Goal: Task Accomplishment & Management: Complete application form

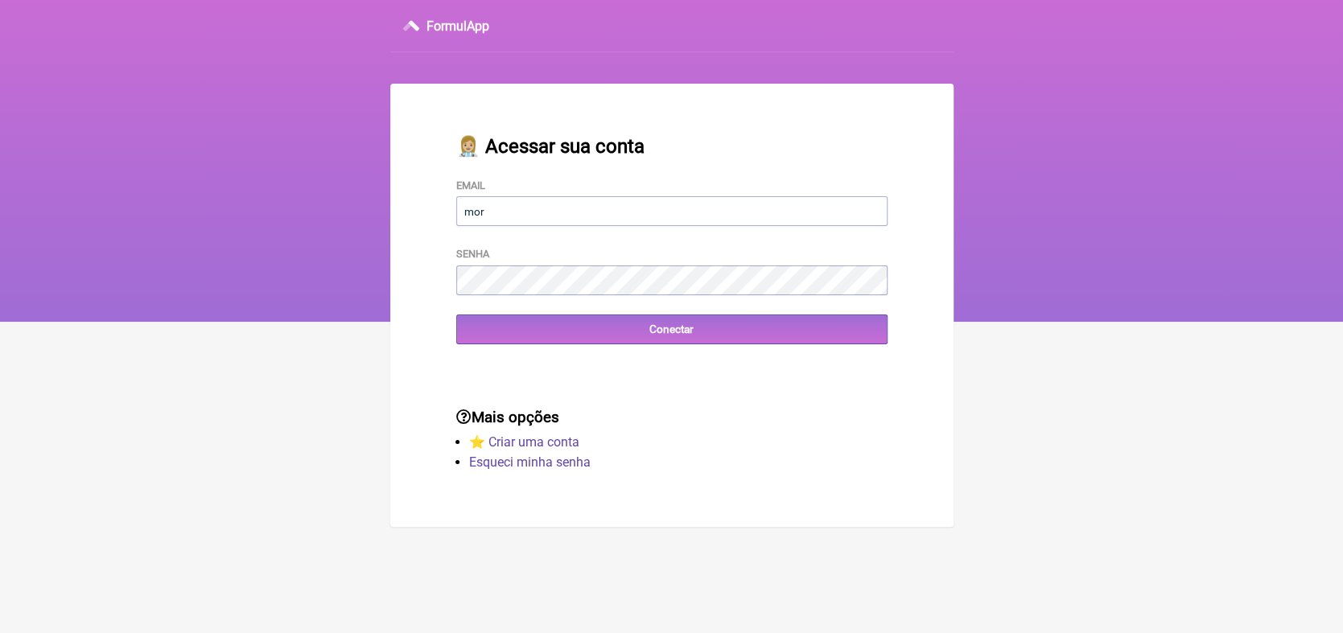
type input "[EMAIL_ADDRESS][DOMAIN_NAME]"
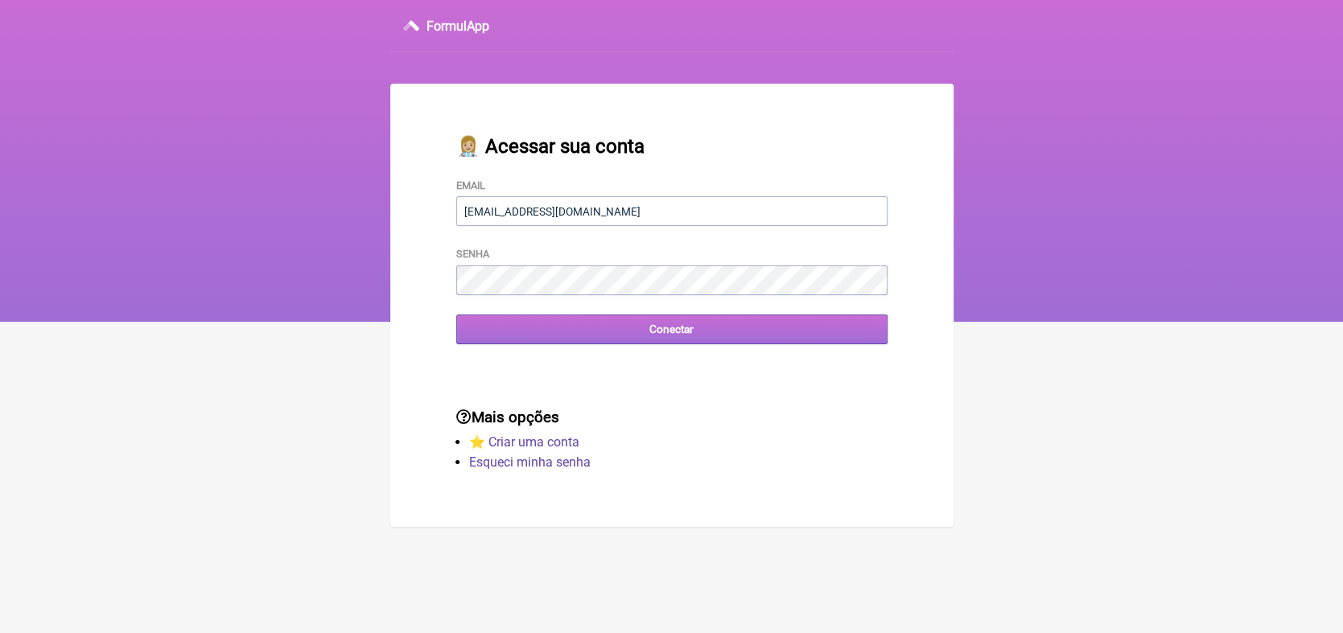
click at [664, 336] on input "Conectar" at bounding box center [671, 330] width 431 height 30
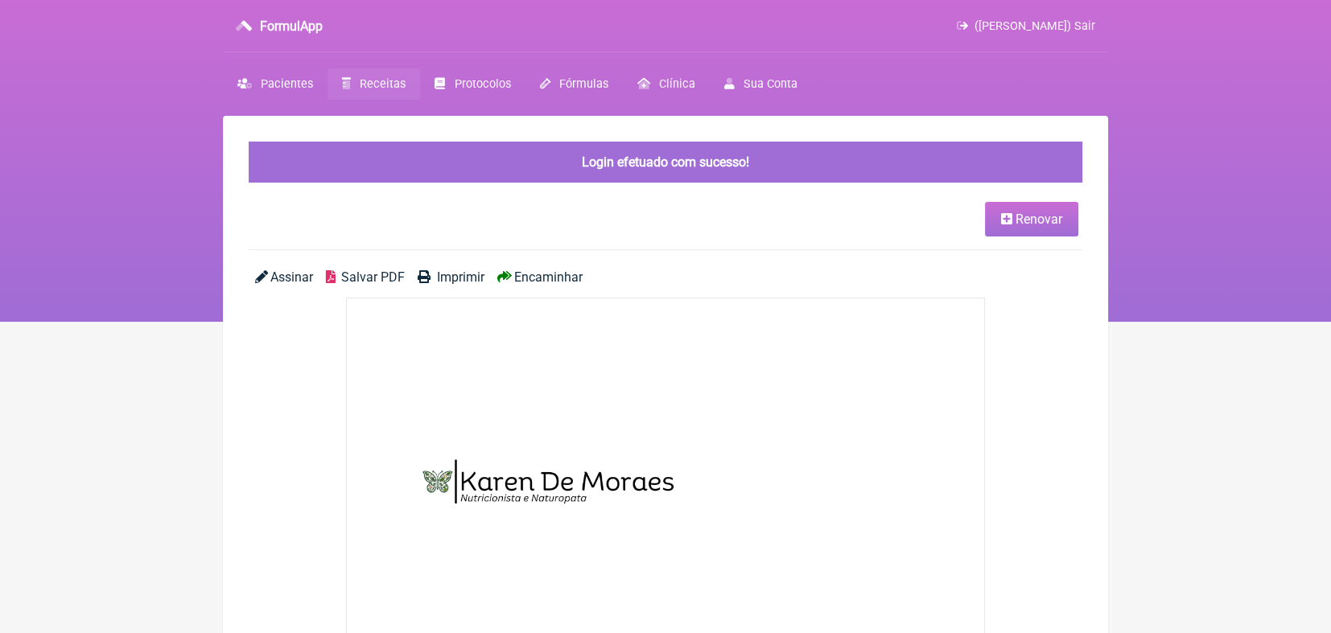
click at [360, 80] on span "Receitas" at bounding box center [383, 84] width 46 height 14
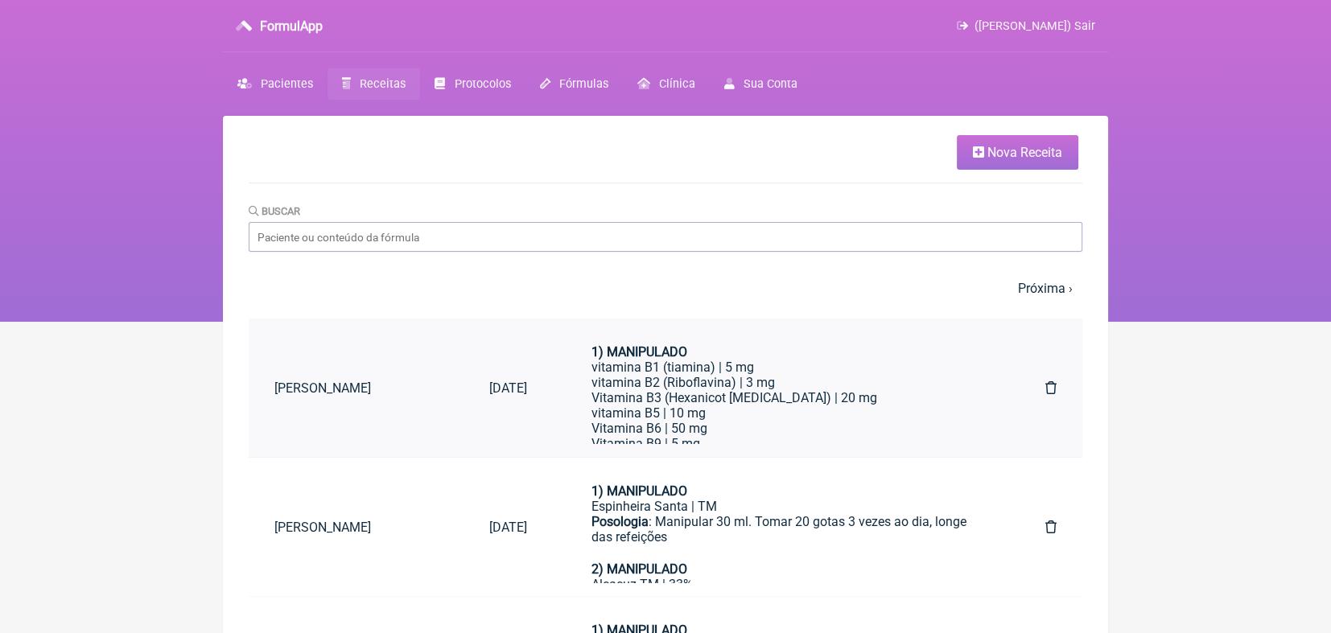
click at [328, 389] on link "[PERSON_NAME]" at bounding box center [356, 388] width 214 height 41
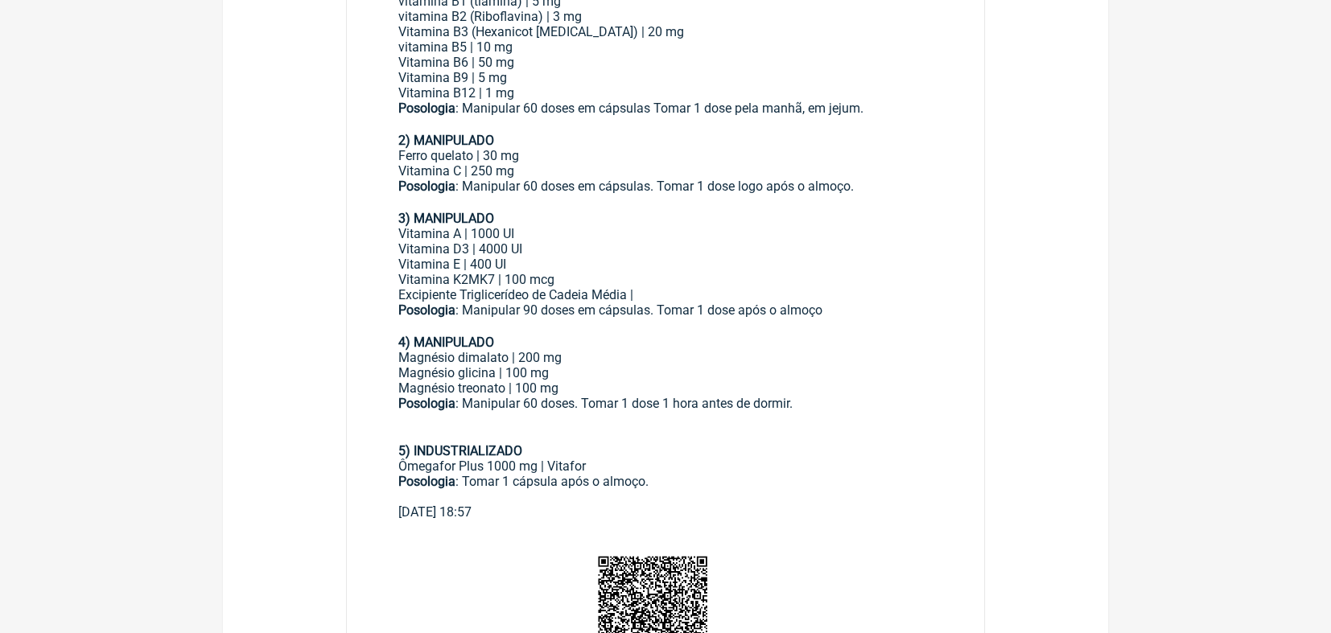
scroll to position [730, 0]
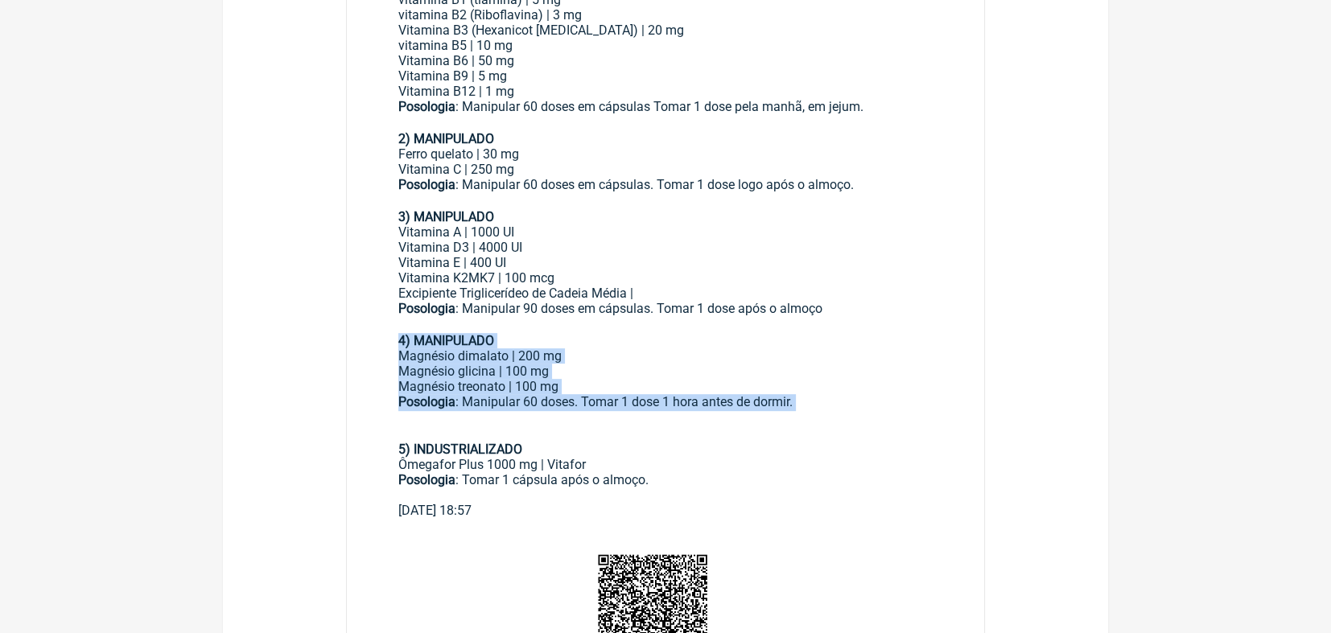
drag, startPoint x: 399, startPoint y: 342, endPoint x: 805, endPoint y: 411, distance: 411.5
click at [805, 411] on div "1) MANIPULADO vitamina B1 (tiamina) | 5 mg vitamina B2 (Riboflavina) | 3 mg Vit…" at bounding box center [665, 240] width 534 height 526
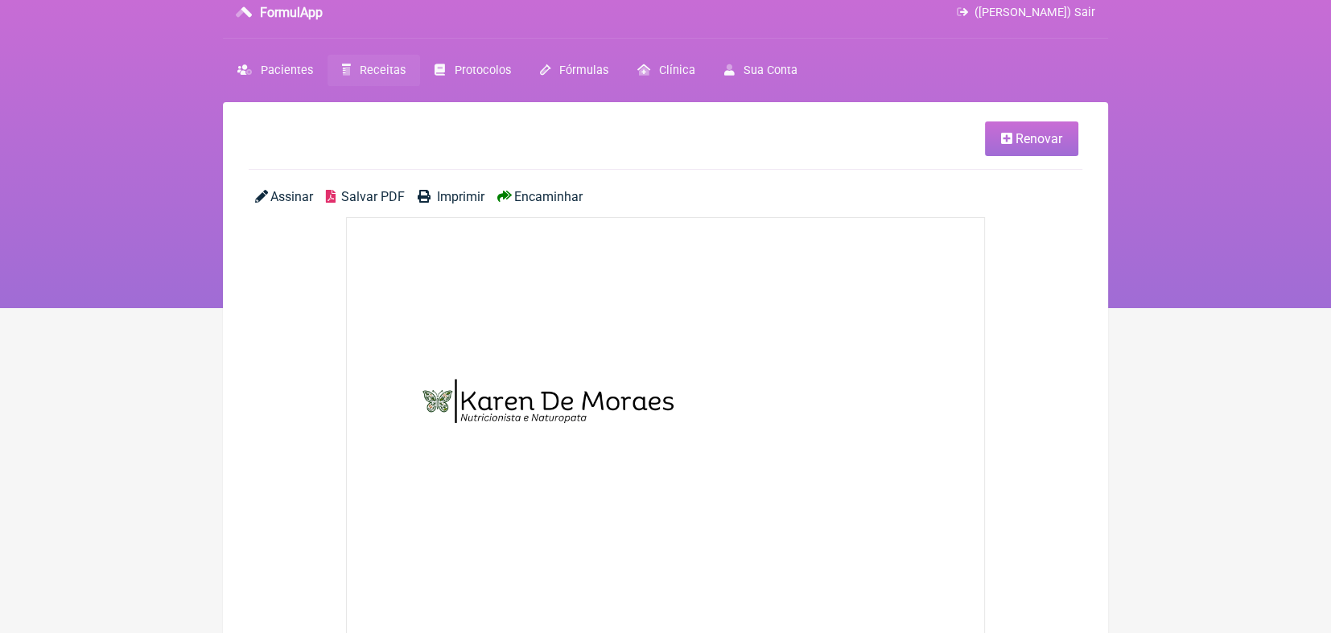
scroll to position [5, 0]
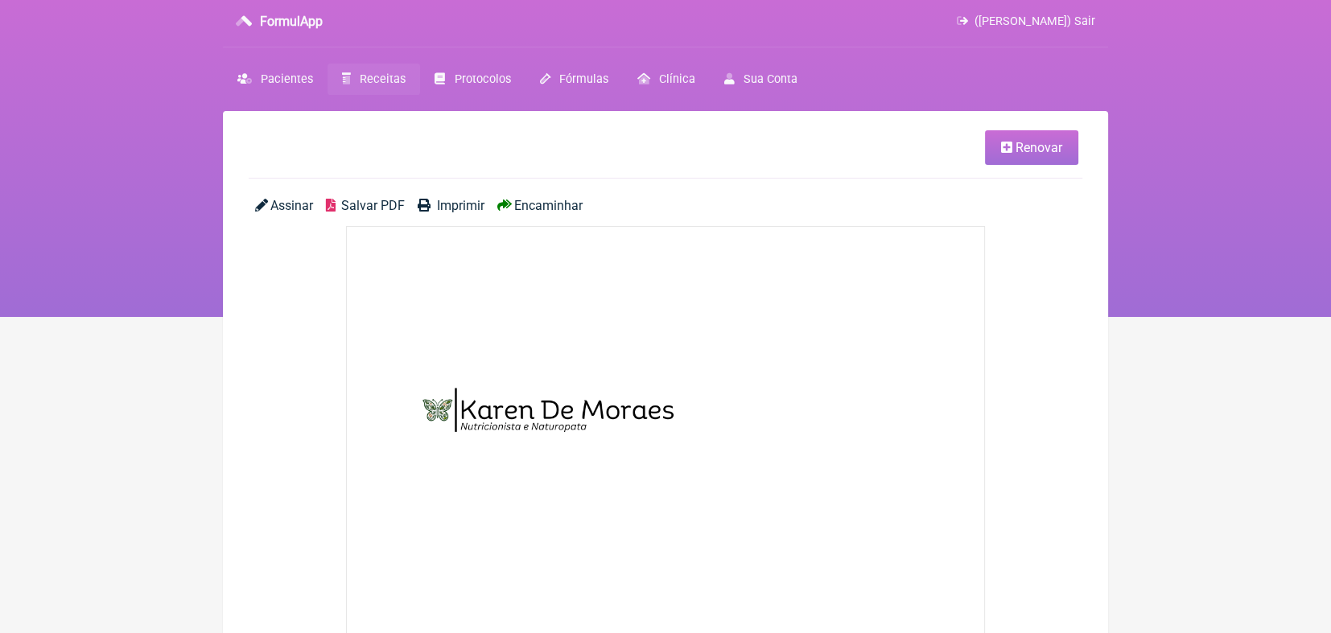
click at [1036, 141] on span "Renovar" at bounding box center [1039, 147] width 47 height 15
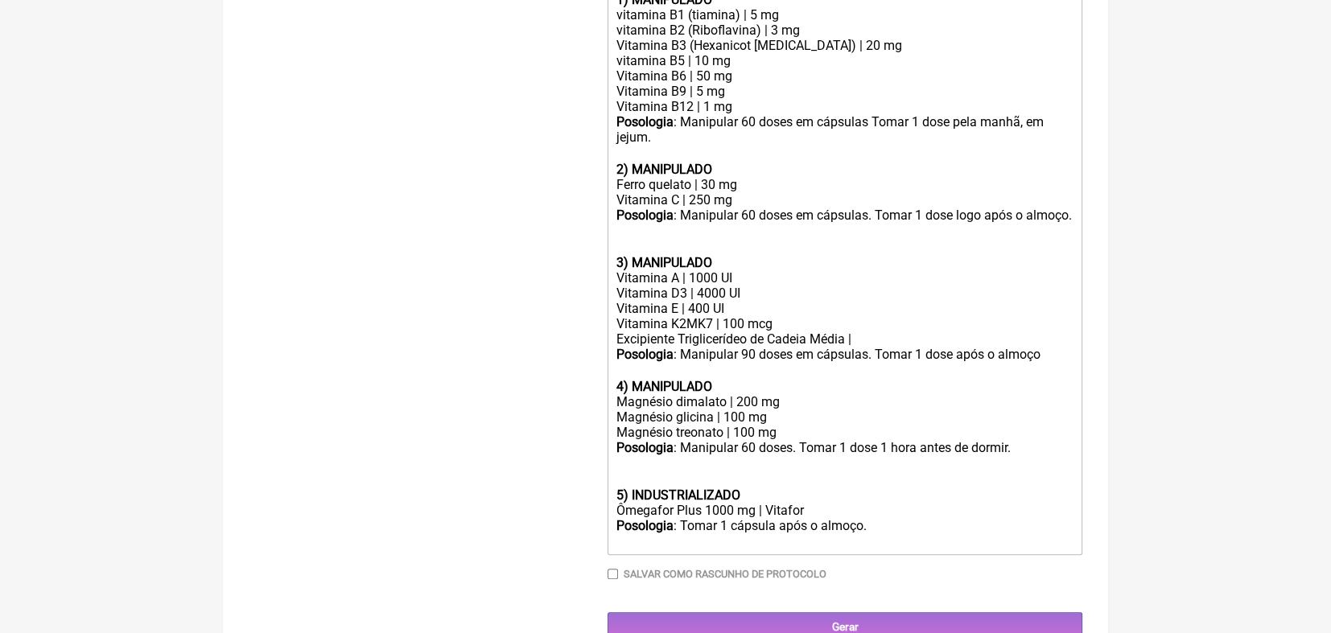
scroll to position [555, 0]
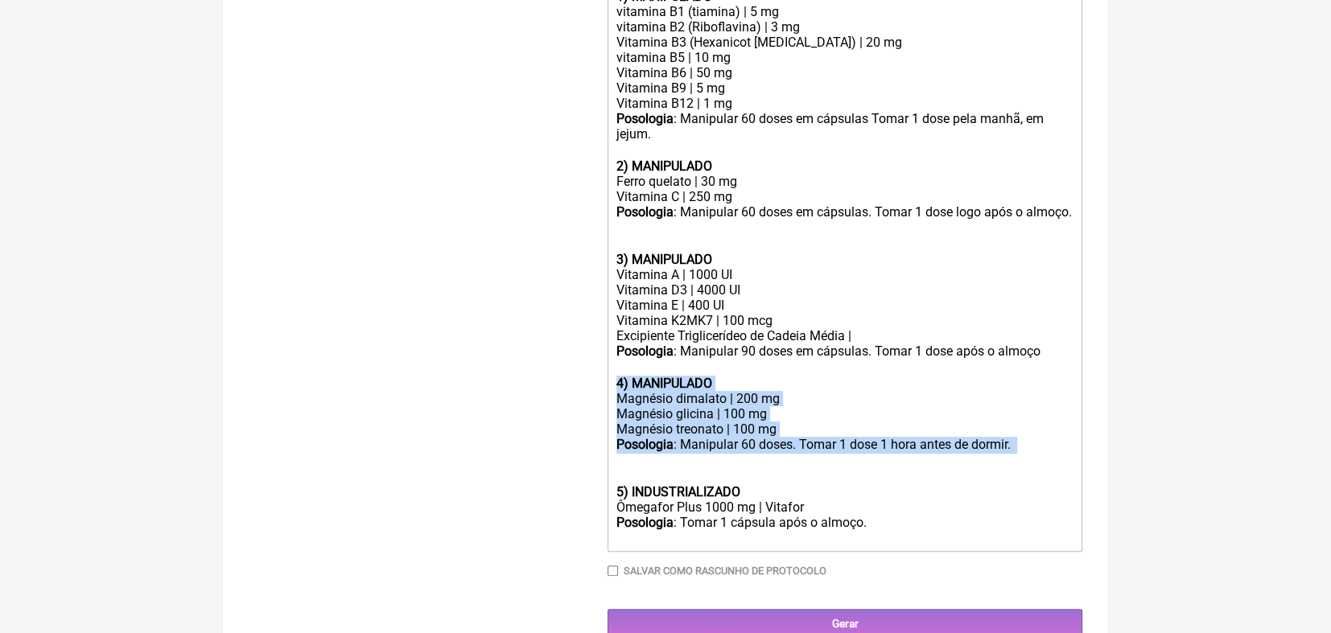
drag, startPoint x: 612, startPoint y: 402, endPoint x: 994, endPoint y: 484, distance: 390.9
click at [994, 484] on trix-editor "1) MANIPULADO vitamina B1 (tiamina) | 5 mg vitamina B2 (Riboflavina) | 3 mg Vit…" at bounding box center [845, 267] width 475 height 569
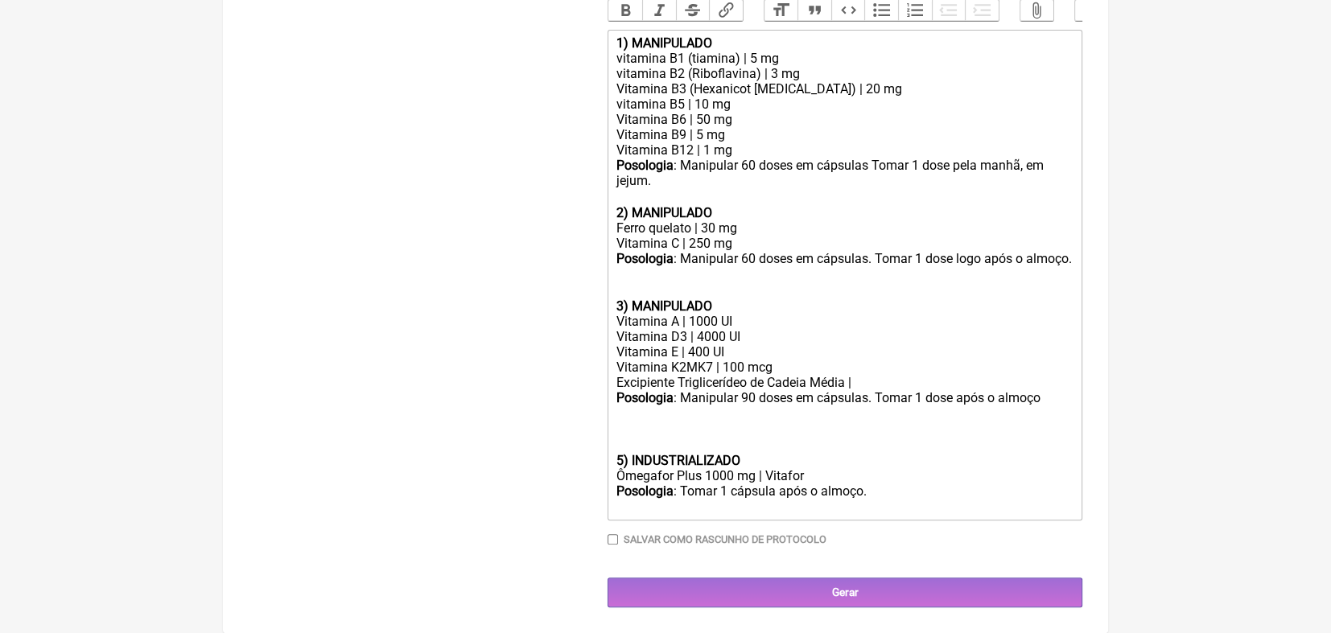
scroll to position [513, 0]
type trix-editor "<lor><ipsumd>7) SITAMETCON</adipis></eli><sed>doeiusmo T9 (incidid) | 6 ut</lab…"
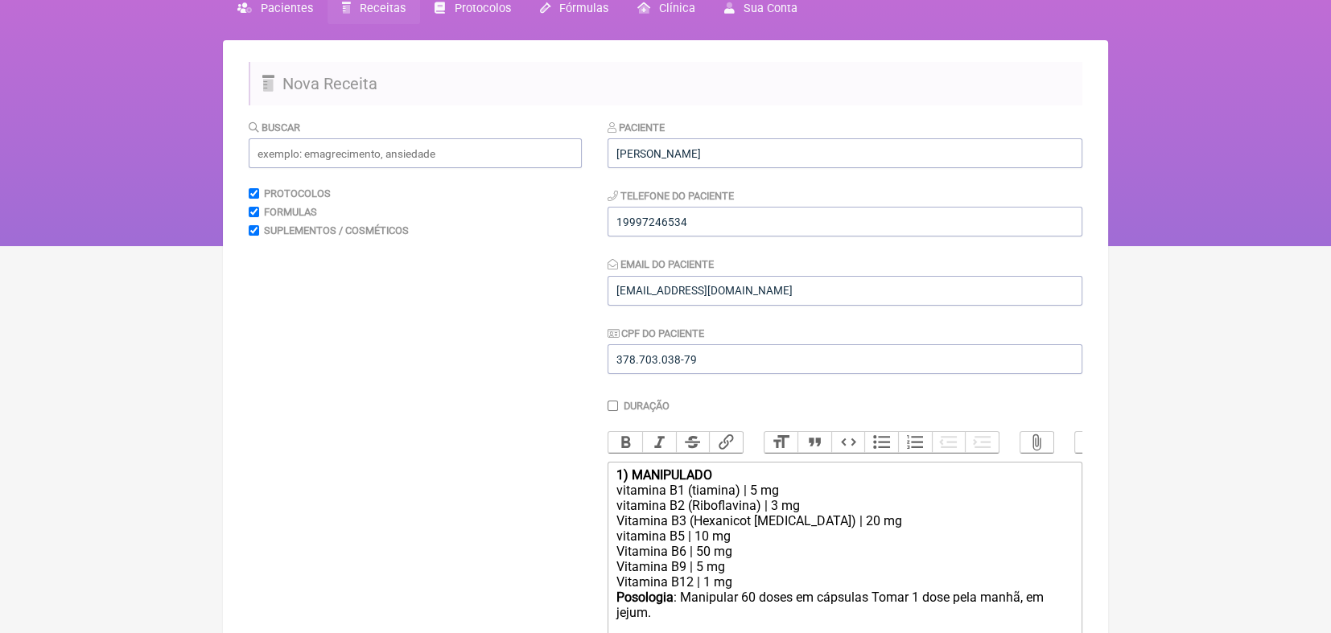
scroll to position [73, 0]
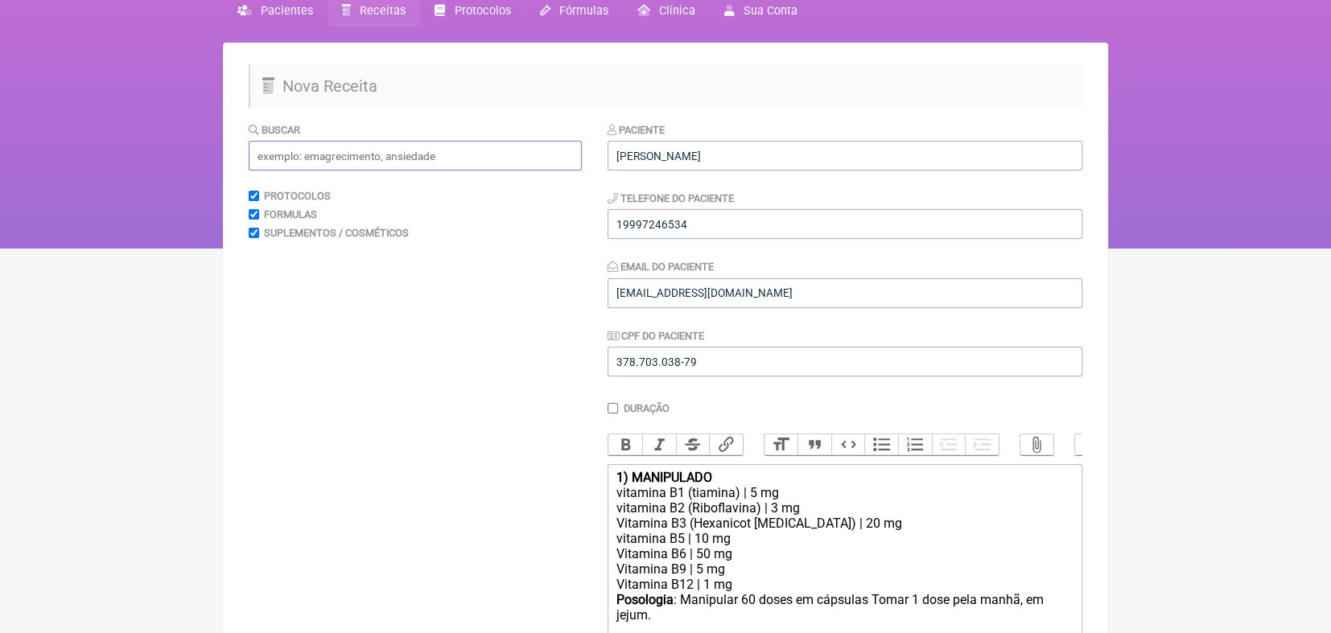
click at [517, 150] on input "text" at bounding box center [415, 156] width 333 height 30
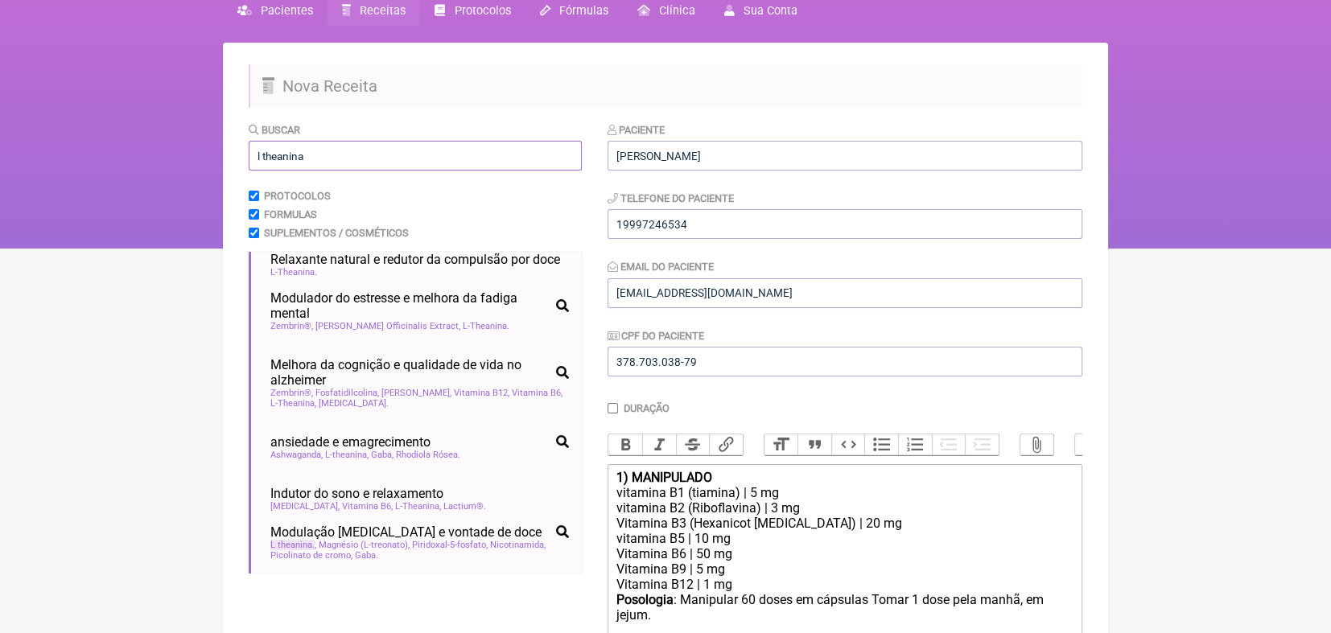
scroll to position [221, 0]
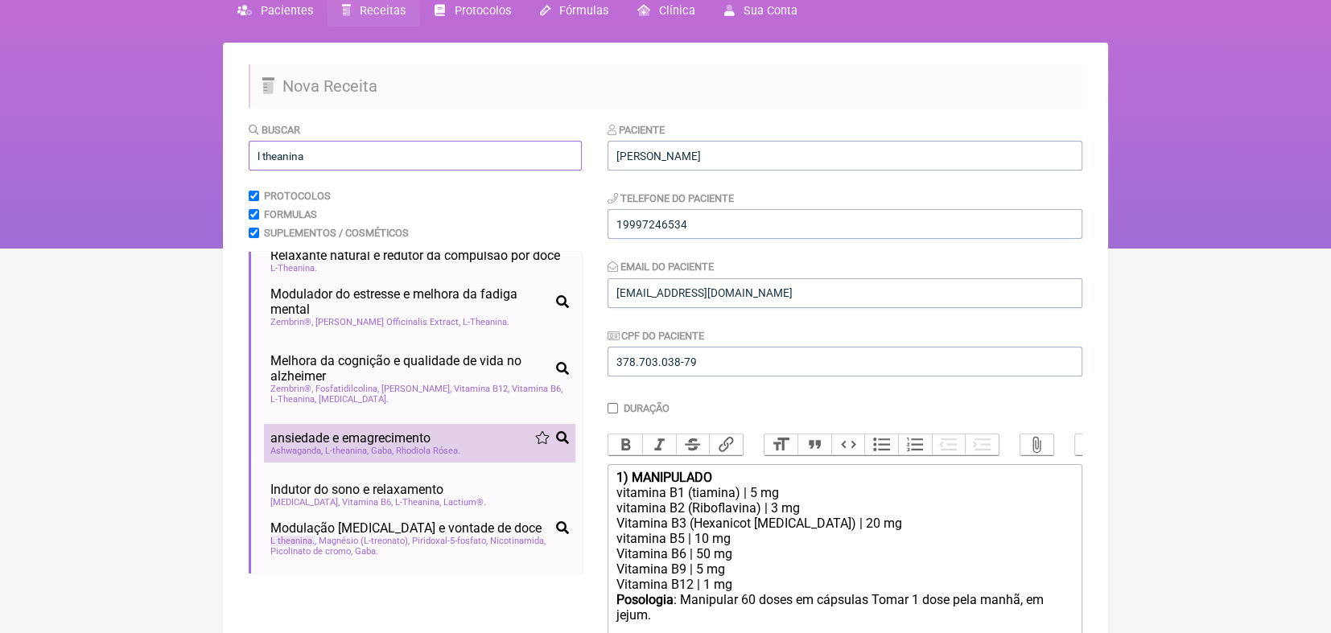
type input "l theanina"
click at [310, 446] on span "ansiedade e emagrecimento" at bounding box center [350, 438] width 160 height 15
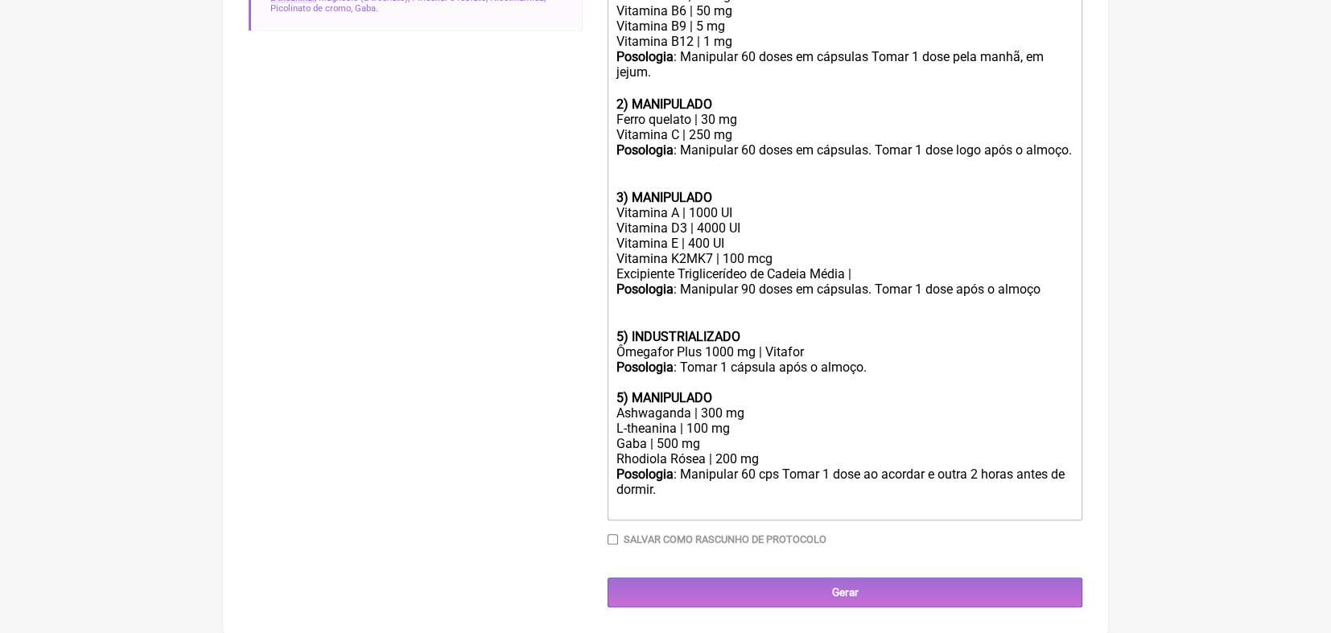
scroll to position [639, 0]
drag, startPoint x: 617, startPoint y: 329, endPoint x: 876, endPoint y: 365, distance: 261.6
click at [876, 365] on trix-editor "1) MANIPULADO vitamina B1 (tiamina) | 5 mg vitamina B2 (Riboflavina) | 3 mg Vit…" at bounding box center [845, 221] width 475 height 600
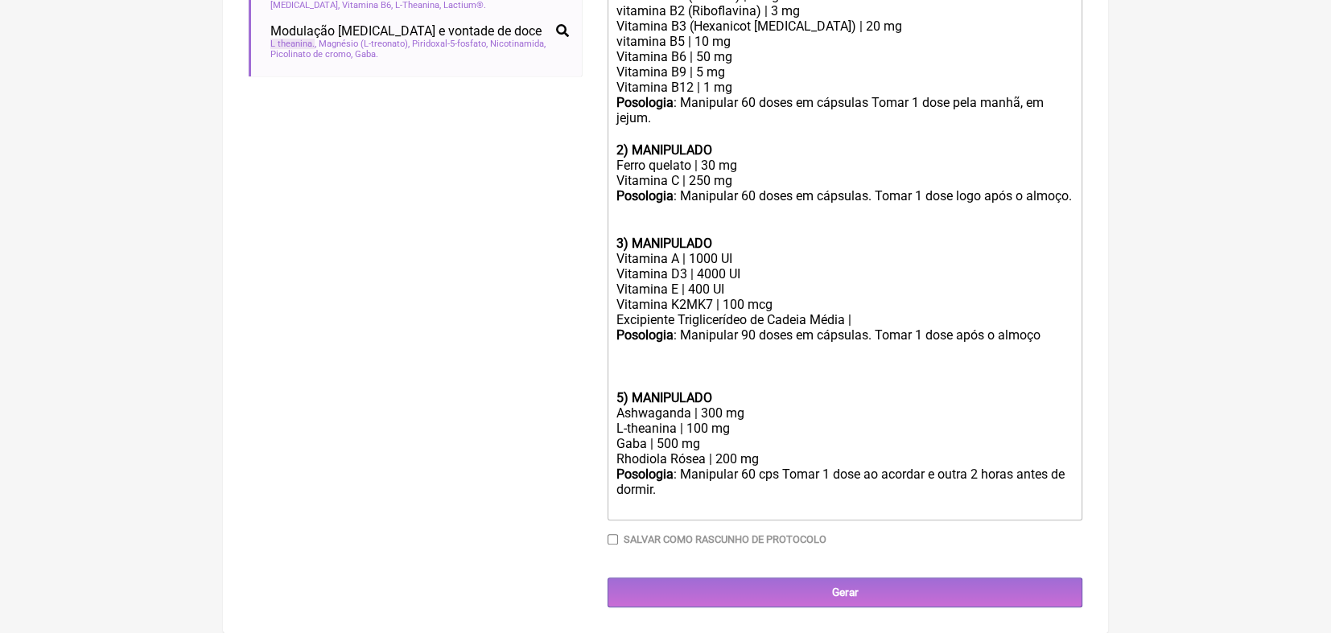
scroll to position [577, 0]
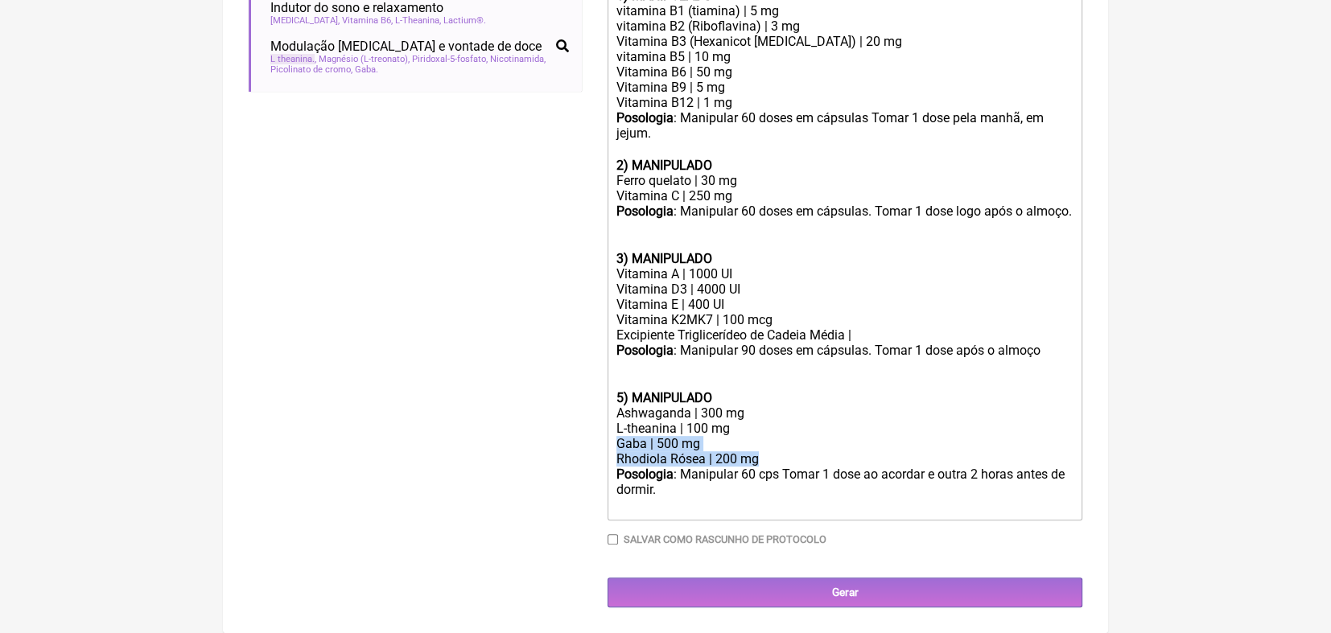
drag, startPoint x: 617, startPoint y: 443, endPoint x: 760, endPoint y: 454, distance: 142.8
click at [760, 454] on trix-editor "1) MANIPULADO vitamina B1 (tiamina) | 5 mg vitamina B2 (Riboflavina) | 3 mg Vit…" at bounding box center [845, 251] width 475 height 538
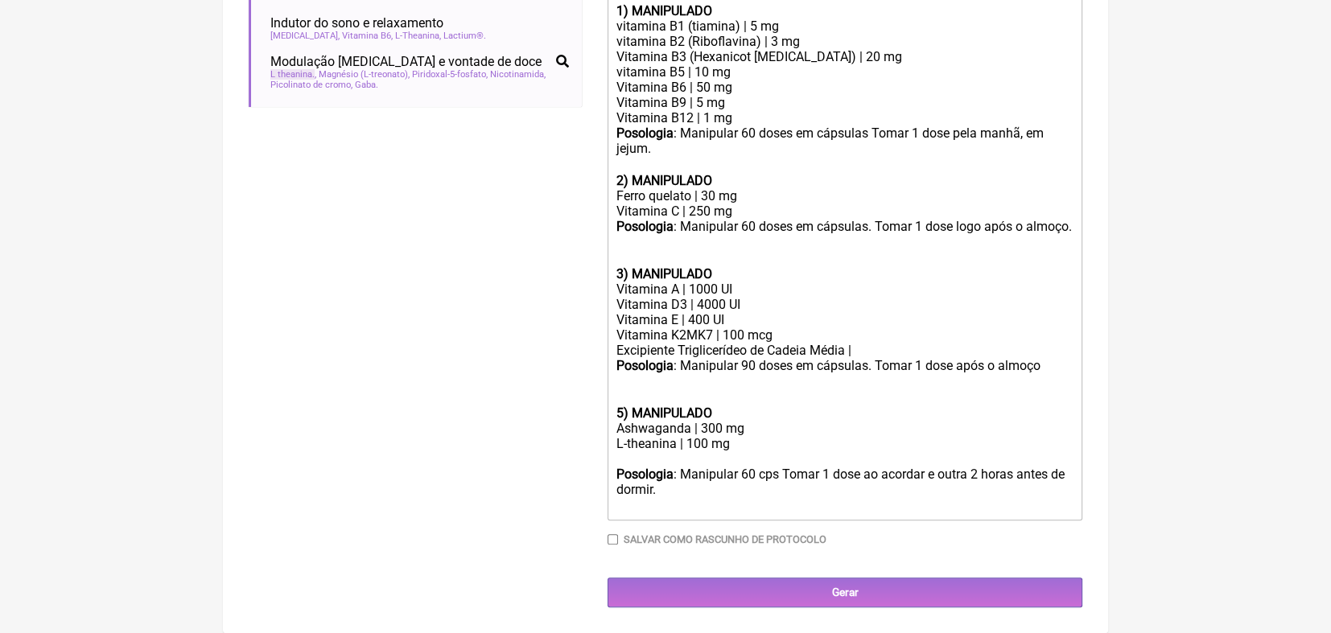
scroll to position [546, 0]
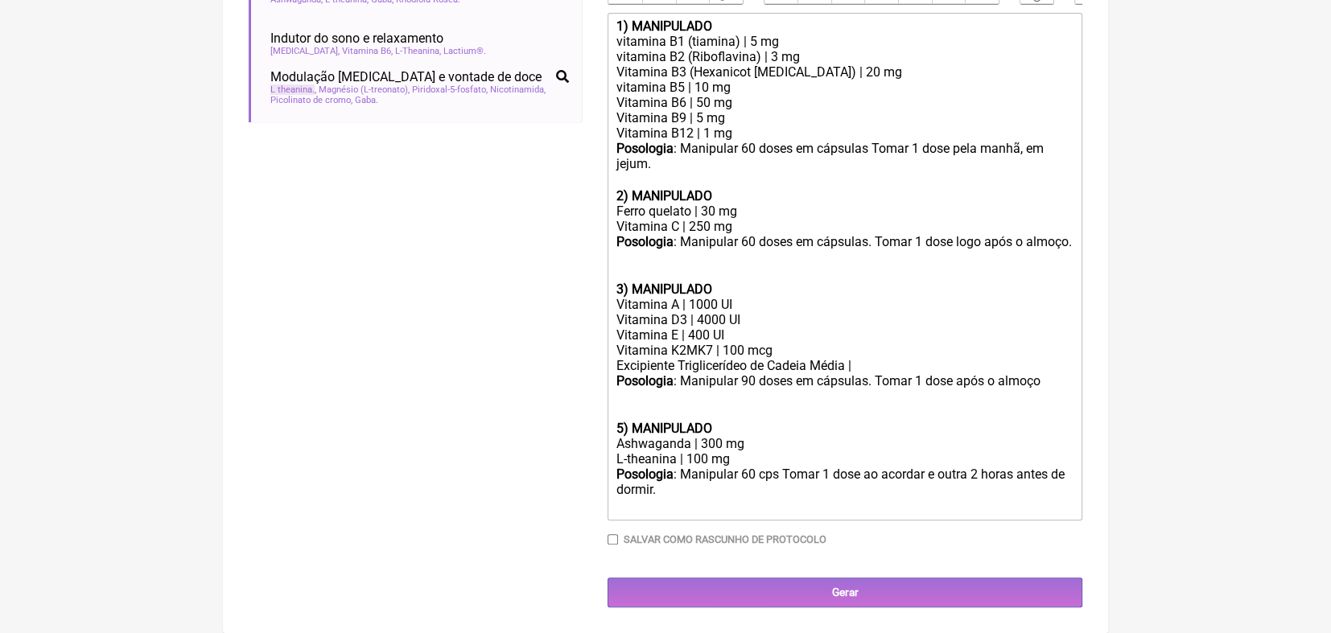
click at [926, 473] on div "Posologia : Manipular 60 cps Tomar 1 dose ao acordar e outra 2 horas antes de d…" at bounding box center [845, 490] width 457 height 47
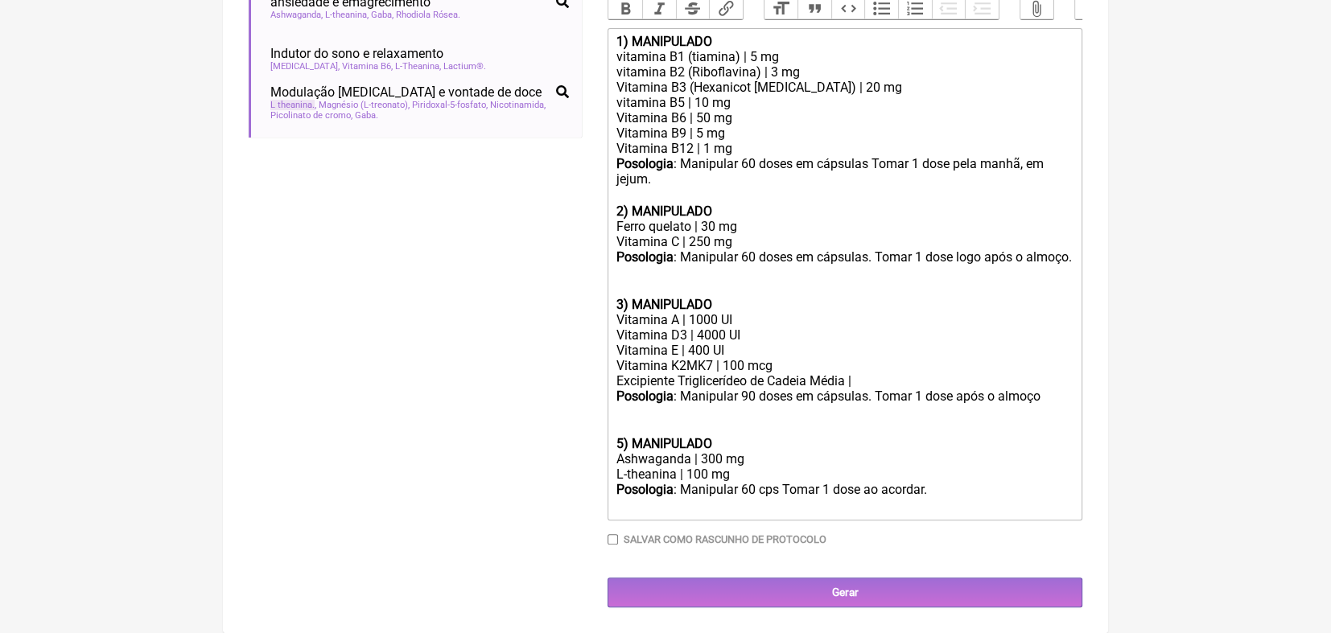
click at [745, 396] on div "Posologia : Manipular 90 doses em cápsulas. Tomar 1 dose após o almoço ㅤ" at bounding box center [845, 405] width 457 height 32
type trix-editor "<lor><ipsumd>9) SITAMETCON</adipis></eli><sed>doeiusmo T0 (incidid) | 0 ut</lab…"
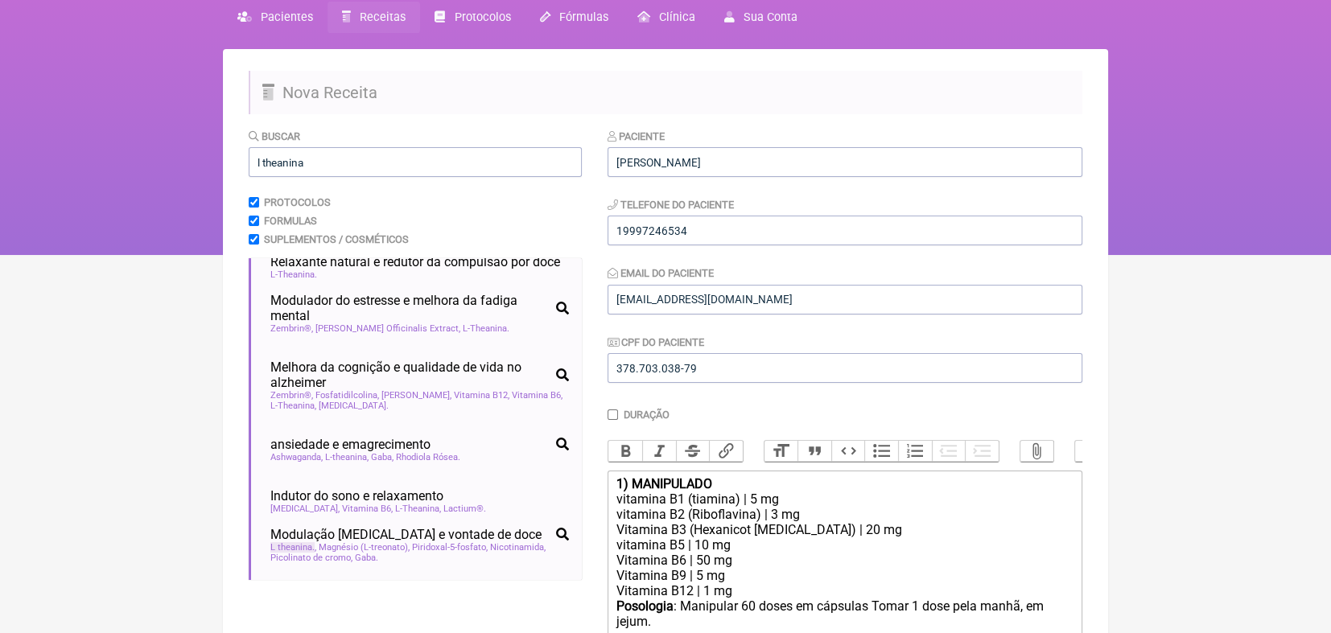
scroll to position [0, 0]
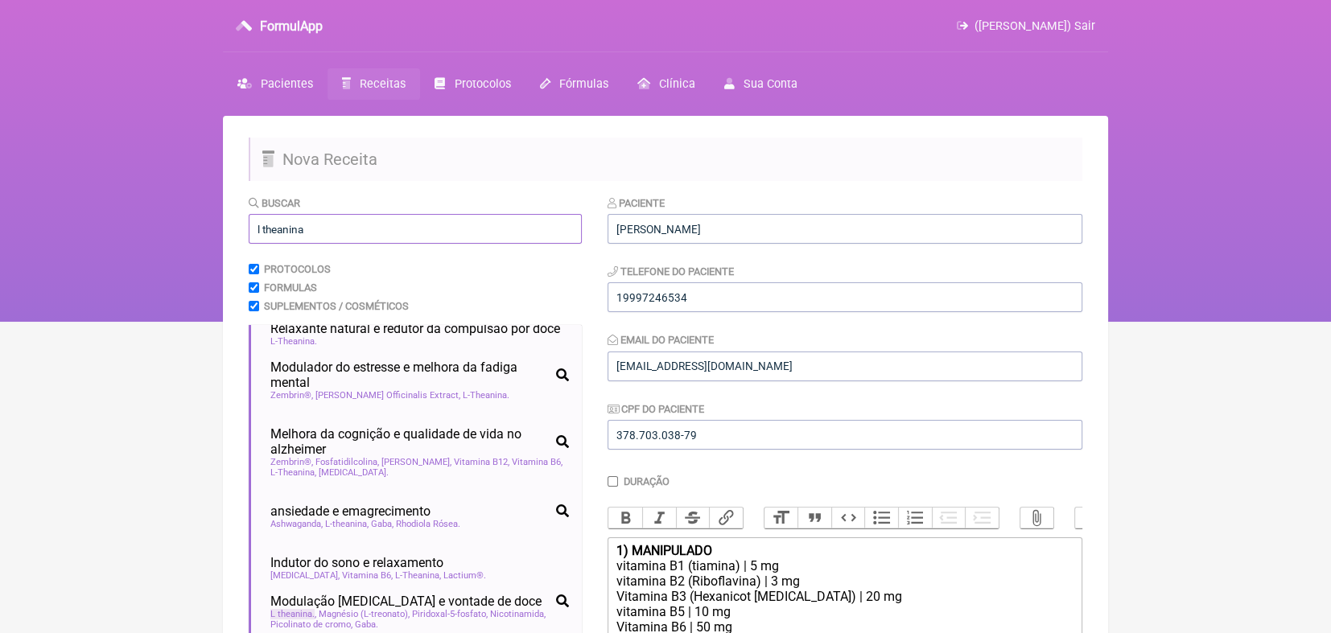
click at [505, 226] on input "l theanina" at bounding box center [415, 229] width 333 height 30
type input "l"
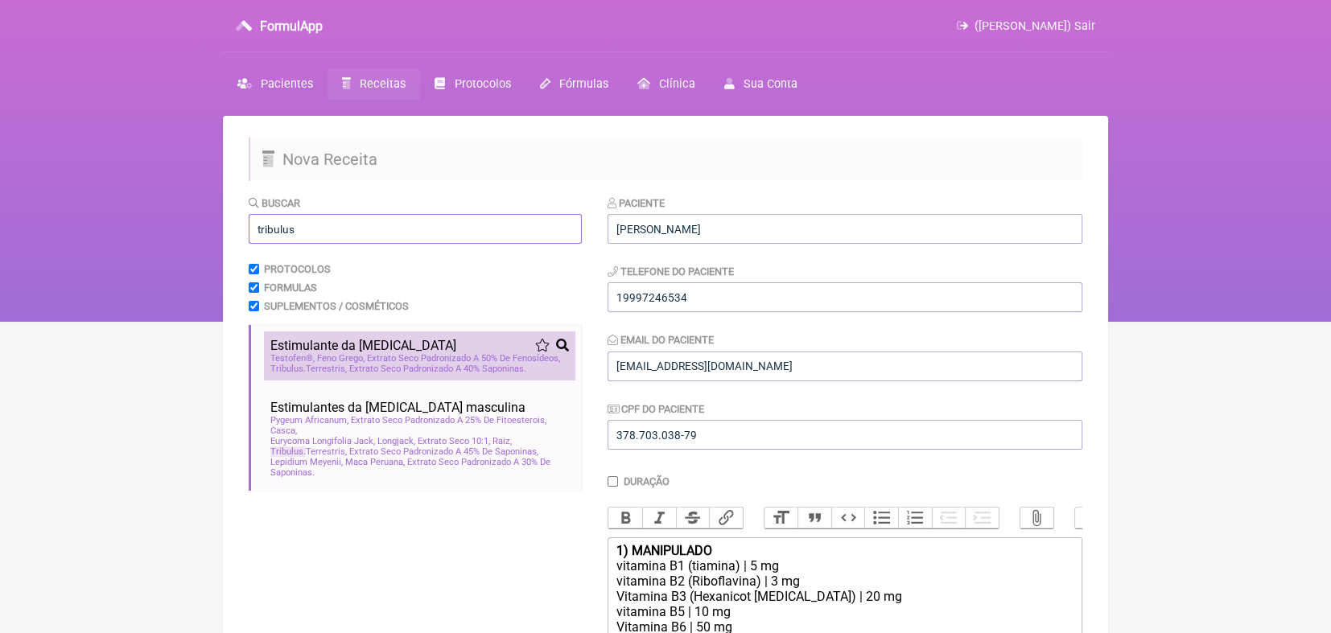
type input "tribulus"
click at [369, 344] on span "Estimulante da [MEDICAL_DATA]" at bounding box center [363, 345] width 186 height 15
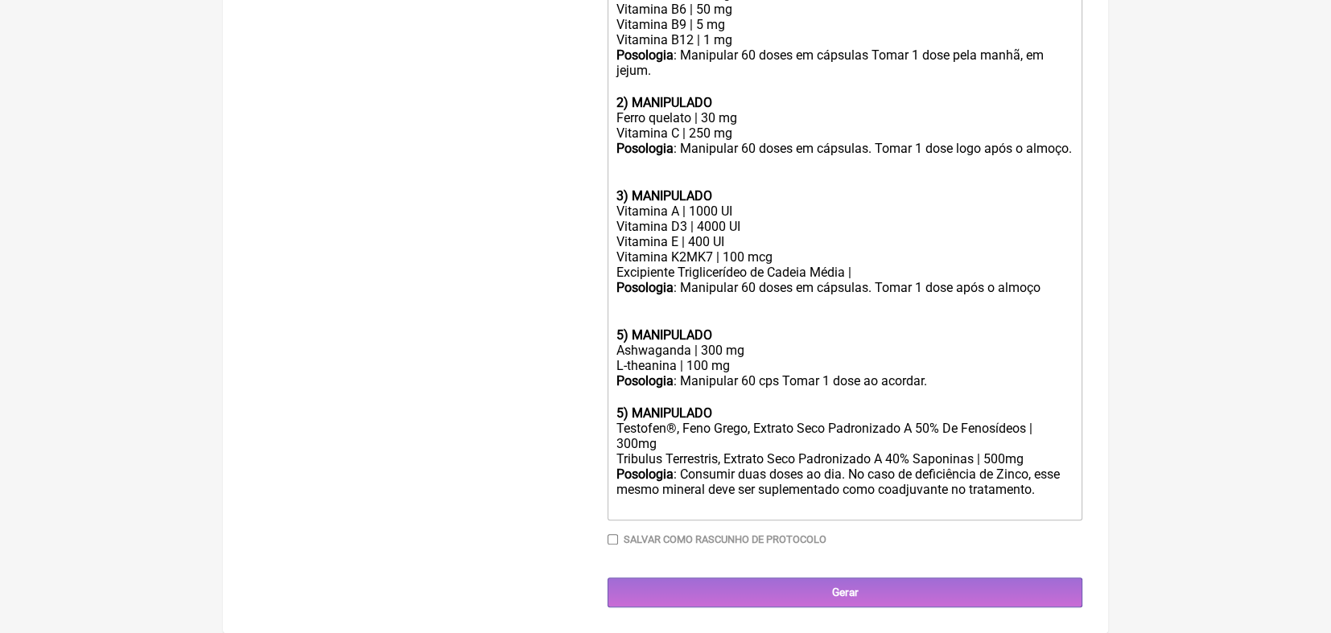
scroll to position [641, 0]
drag, startPoint x: 618, startPoint y: 423, endPoint x: 734, endPoint y: 443, distance: 117.6
click at [734, 443] on div "Testofen®, Feno Grego, Extrato Seco Padronizado A 50% De Fenosídeos | 300mg" at bounding box center [845, 436] width 457 height 31
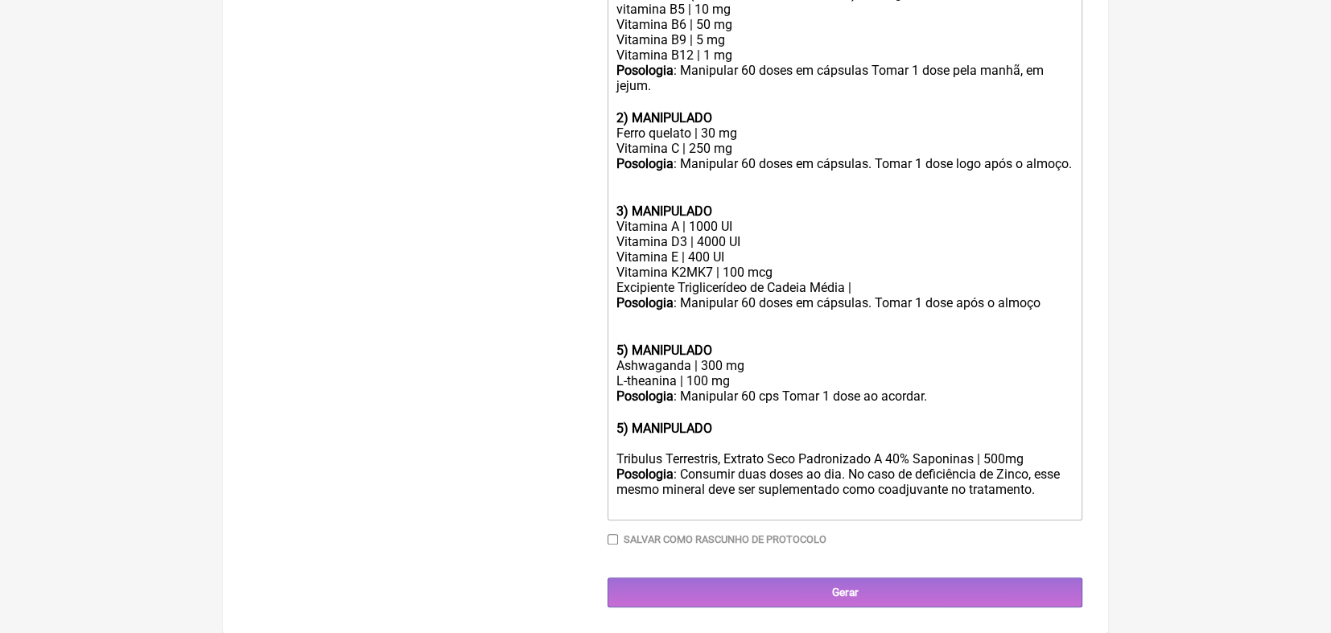
scroll to position [610, 0]
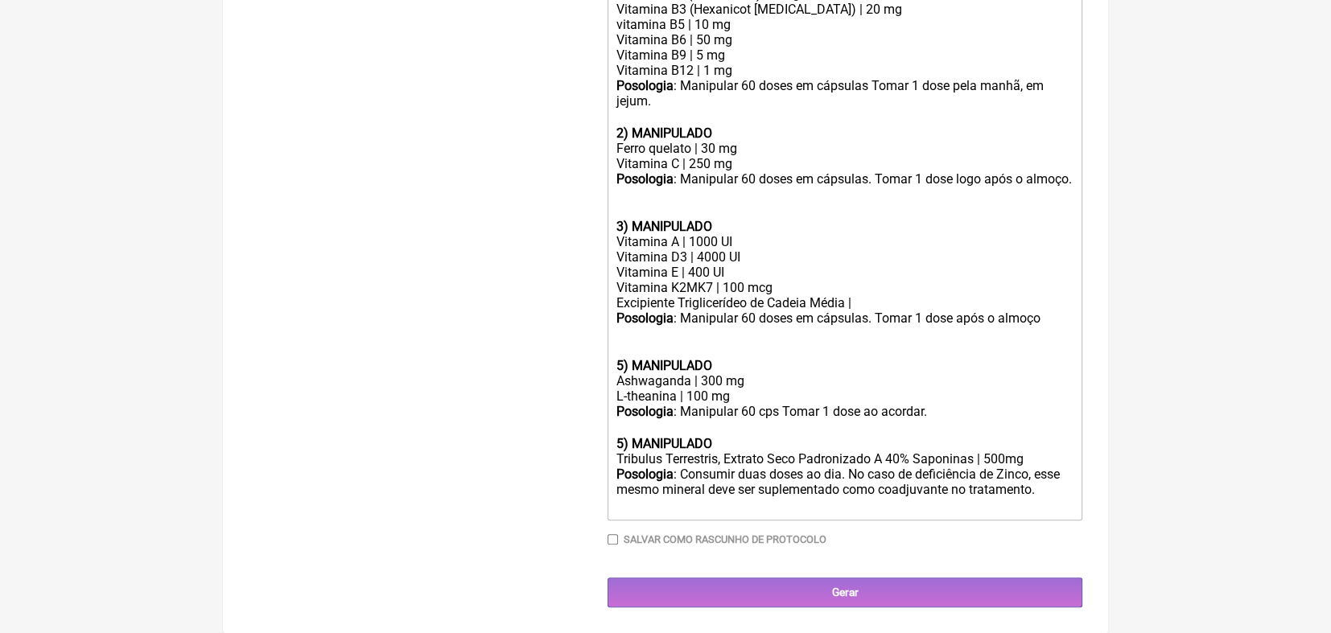
click at [740, 473] on div "Posologia : Consumir duas doses ao dia. No caso de deficiência de Zinco, esse m…" at bounding box center [845, 490] width 457 height 47
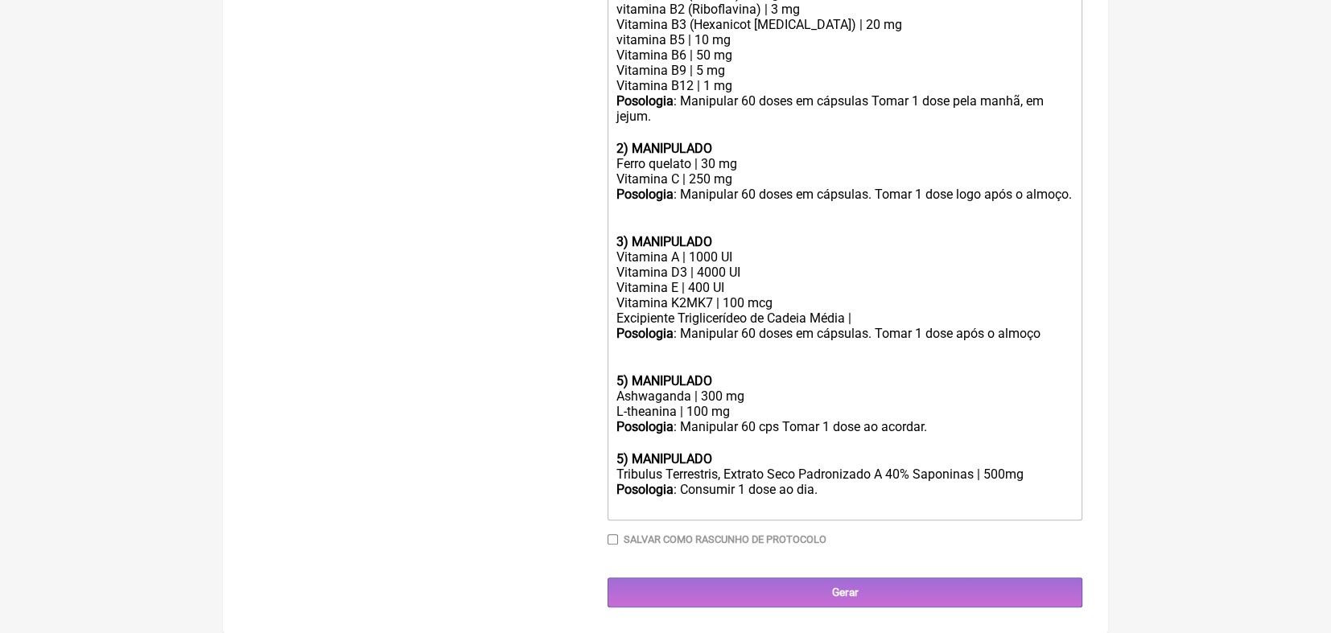
click at [621, 376] on strong "5) MANIPULADO" at bounding box center [665, 380] width 96 height 15
click at [848, 496] on div "Posologia : Consumir 1 dose ao dia. ㅤ" at bounding box center [845, 498] width 457 height 32
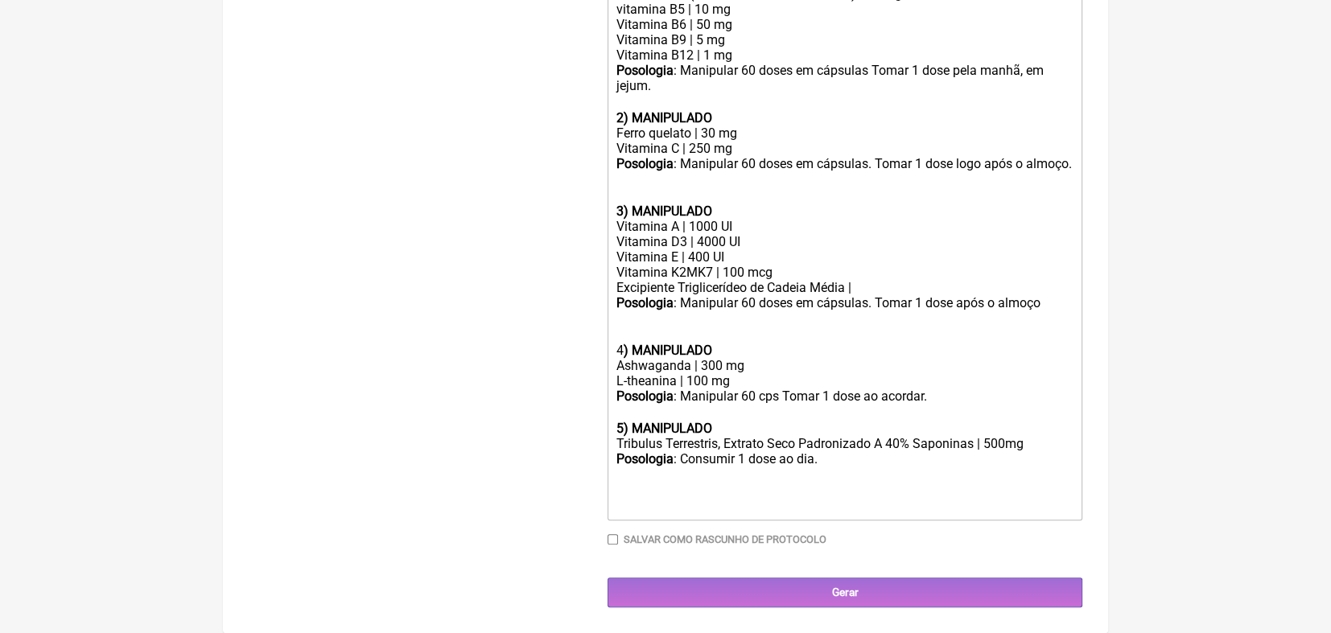
scroll to position [625, 0]
type trix-editor "<lor><ipsumd>2) SITAMETCON</adipis></eli><sed>doeiusmo T1 (incidid) | 3 ut</lab…"
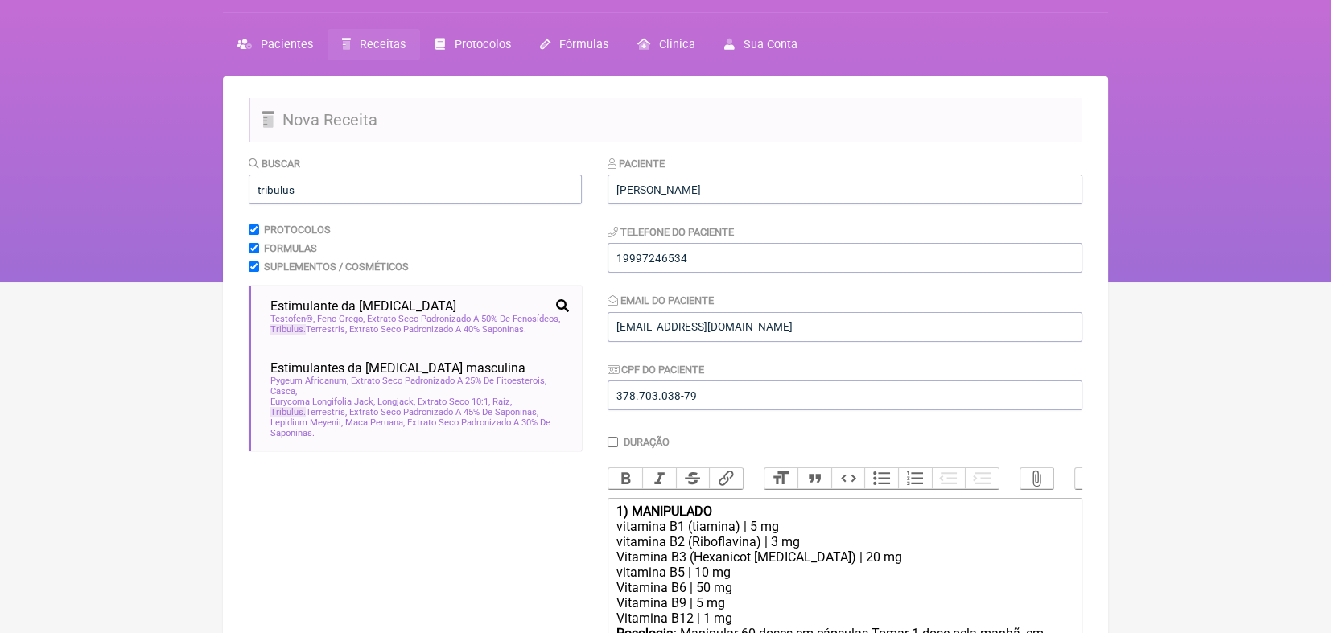
scroll to position [0, 0]
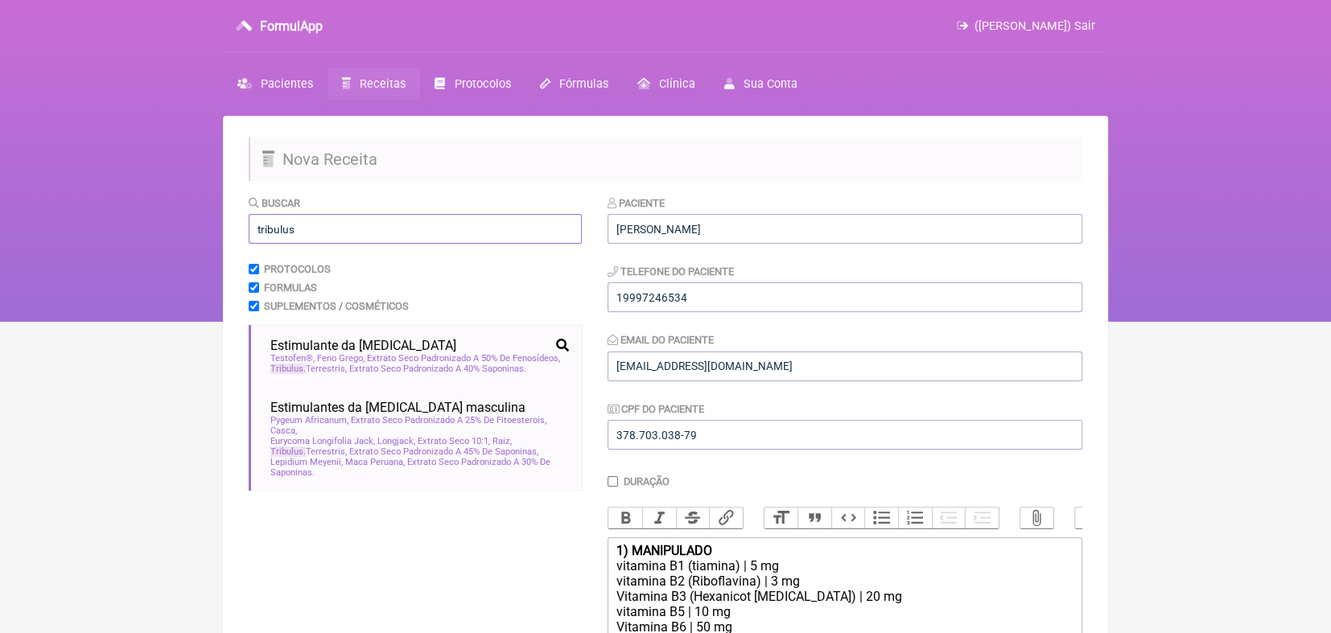
click at [316, 240] on input "tribulus" at bounding box center [415, 229] width 333 height 30
type input "t"
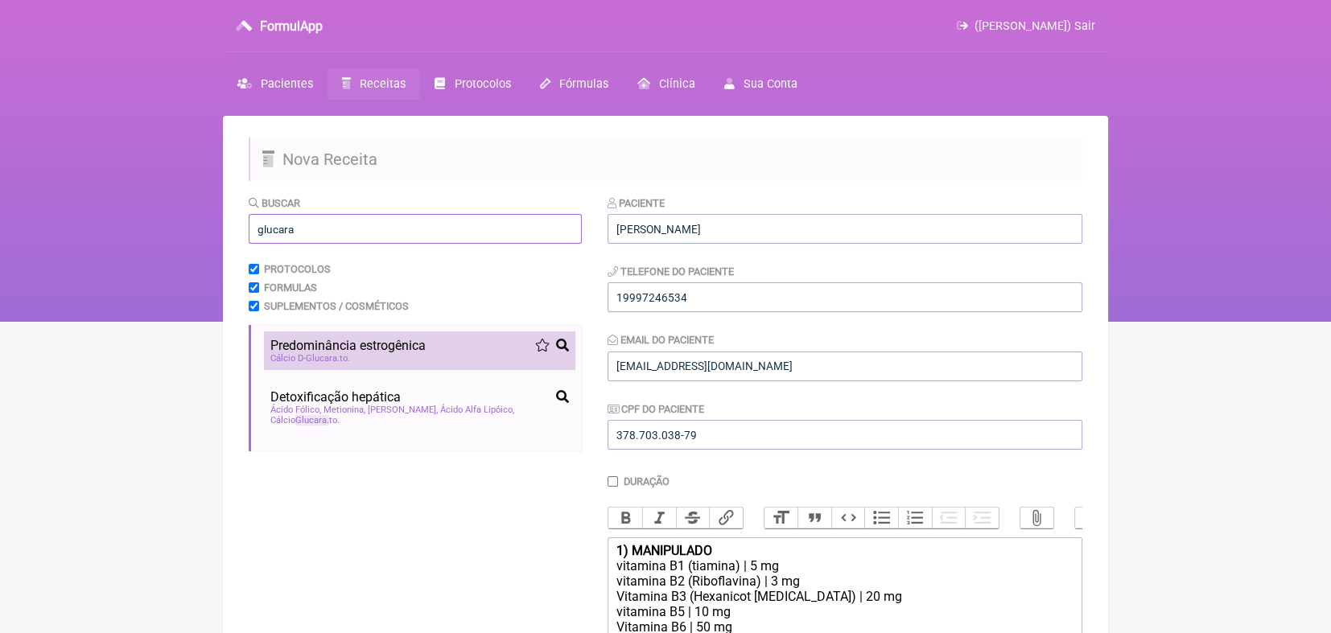
type input "glucara"
click at [479, 353] on div "Predominância estrogênica" at bounding box center [419, 345] width 299 height 15
click at [434, 361] on div "Cálcio D- Glucara to" at bounding box center [419, 358] width 299 height 10
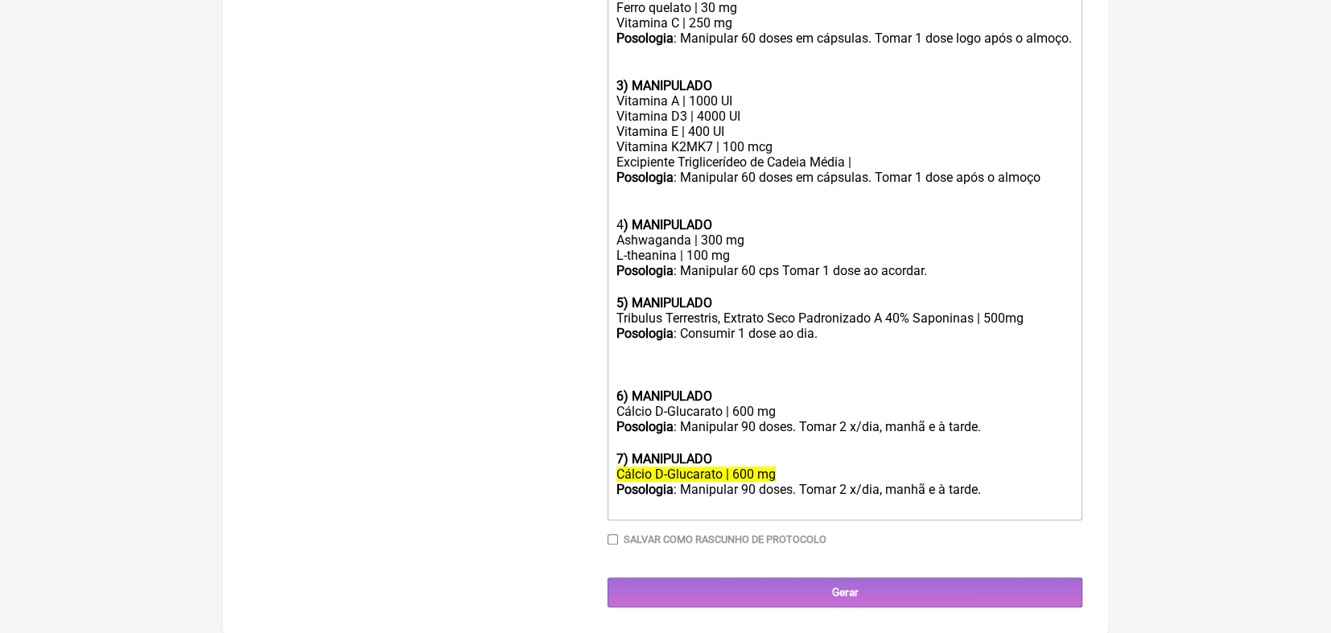
scroll to position [753, 0]
click at [639, 351] on div "Posologia : Consumir 1 dose ao dia. ㅤ" at bounding box center [845, 357] width 457 height 63
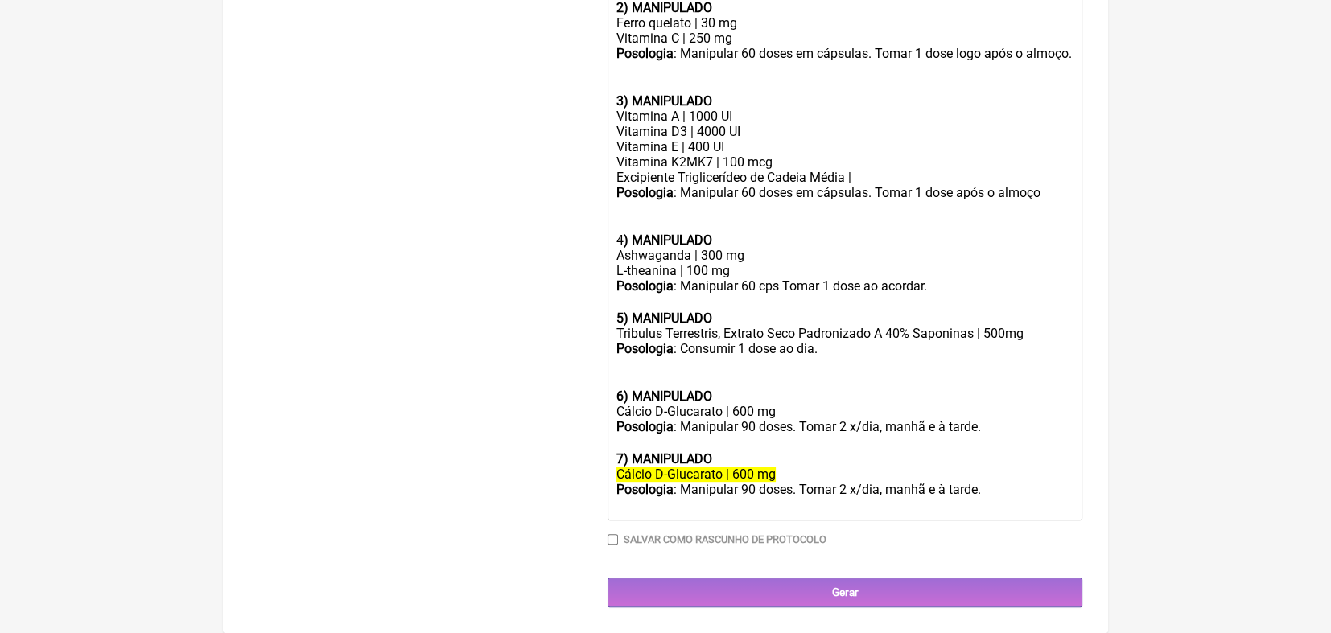
click at [748, 429] on div "Posologia : Manipular 90 doses. Tomar 2 x/dia, manhã e à tarde. ㅤ" at bounding box center [845, 435] width 457 height 32
click at [846, 427] on div "Posologia : Manipular 60 doses. Tomar 2 x/dia, manhã e à tarde. ㅤ" at bounding box center [845, 435] width 457 height 32
type trix-editor "<lor><ipsumd>2) SITAMETCON</adipis></eli><sed>doeiusmo T1 (incidid) | 3 ut</lab…"
click at [613, 538] on input "Salvar como rascunho de Protocolo" at bounding box center [613, 539] width 10 height 10
checkbox input "true"
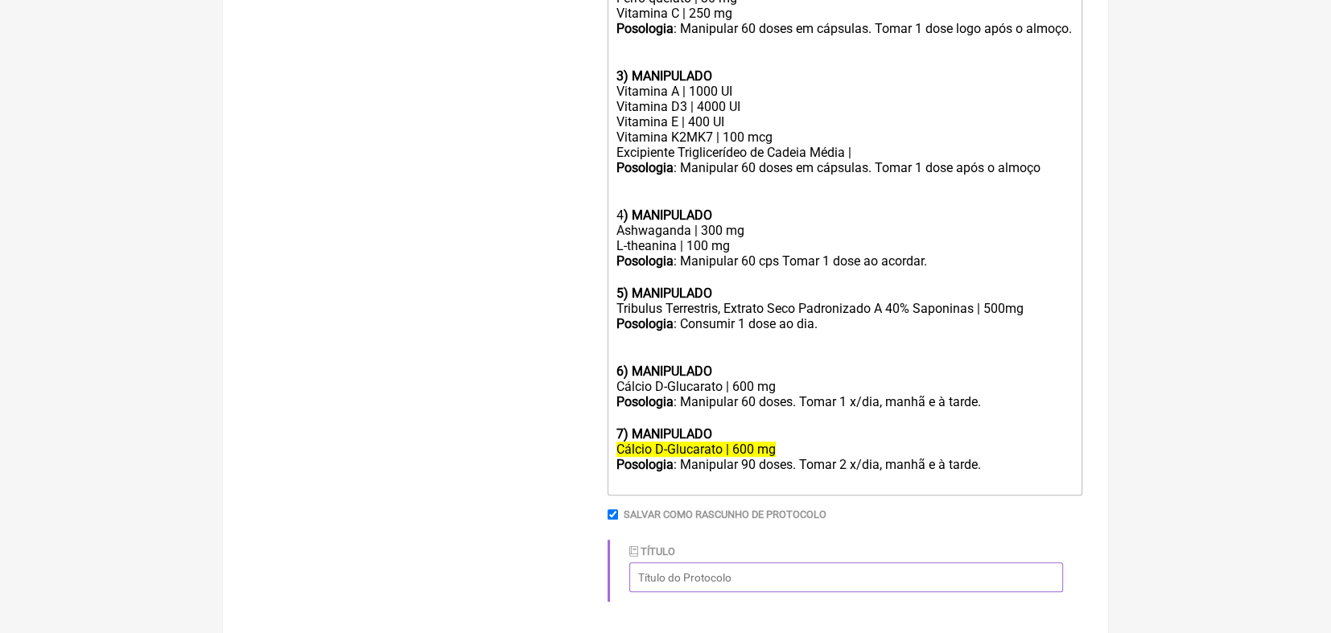
click at [752, 592] on input "Título" at bounding box center [846, 578] width 434 height 30
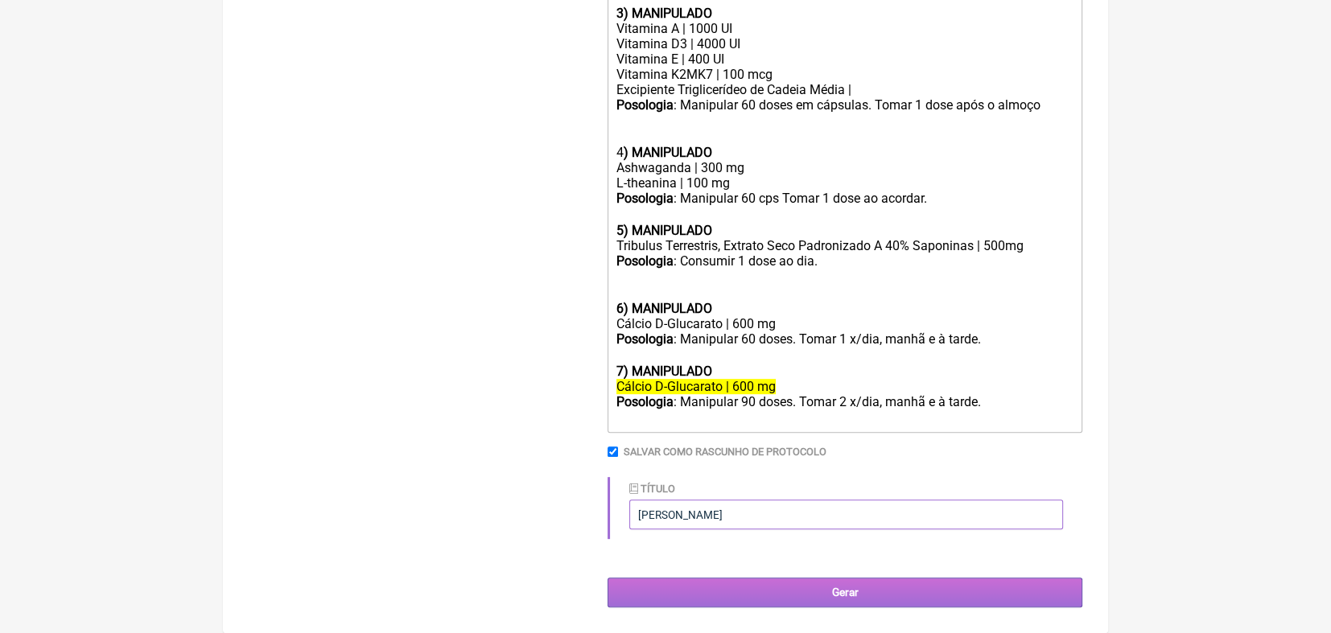
type input "[PERSON_NAME]"
click at [847, 594] on input "Gerar" at bounding box center [845, 593] width 475 height 30
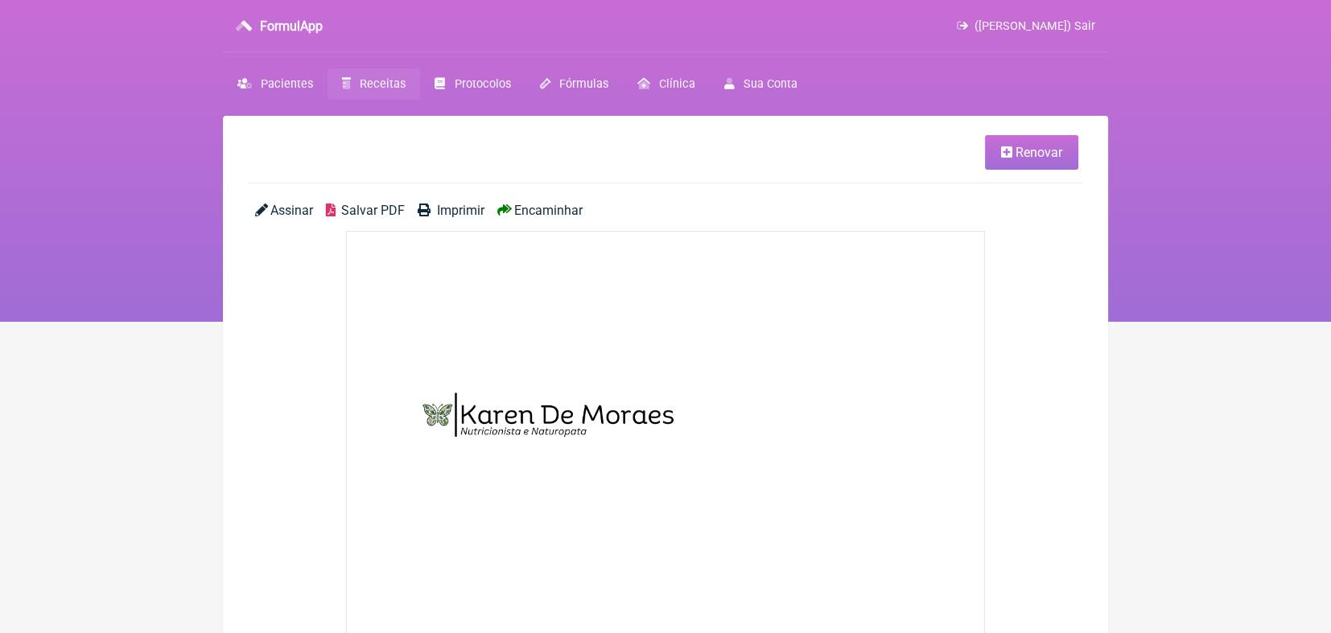
click at [554, 208] on span "Encaminhar" at bounding box center [548, 210] width 68 height 15
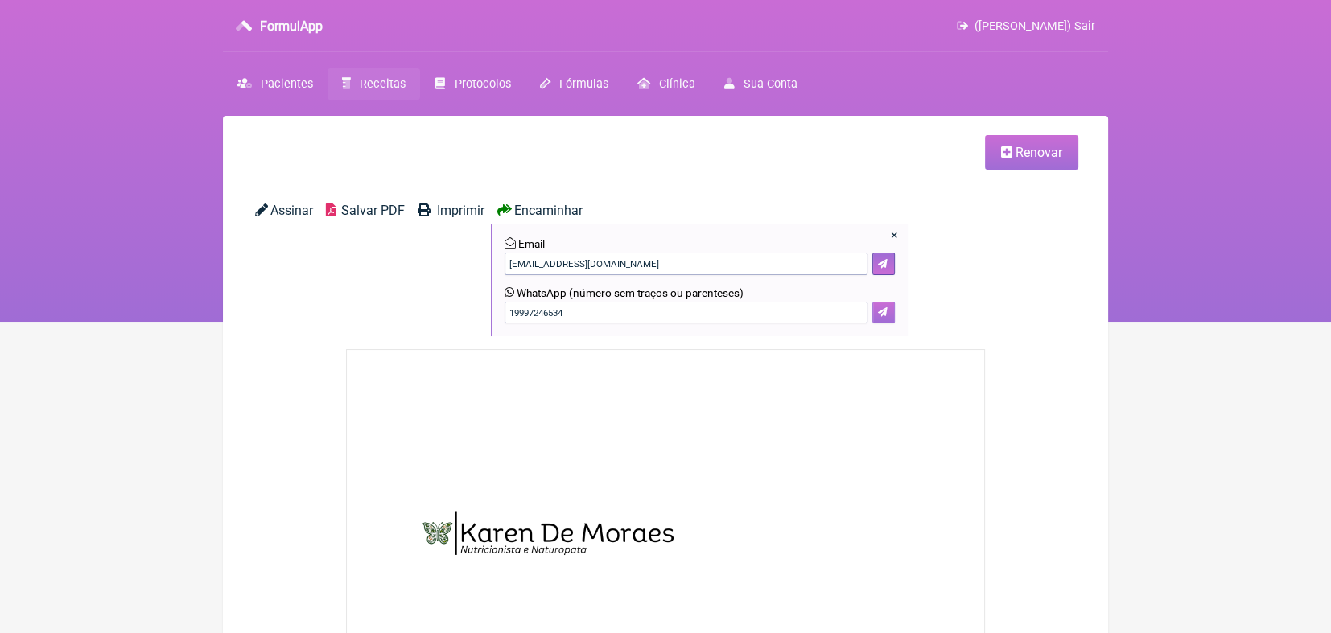
click at [889, 316] on button at bounding box center [883, 313] width 23 height 23
